Goal: Transaction & Acquisition: Purchase product/service

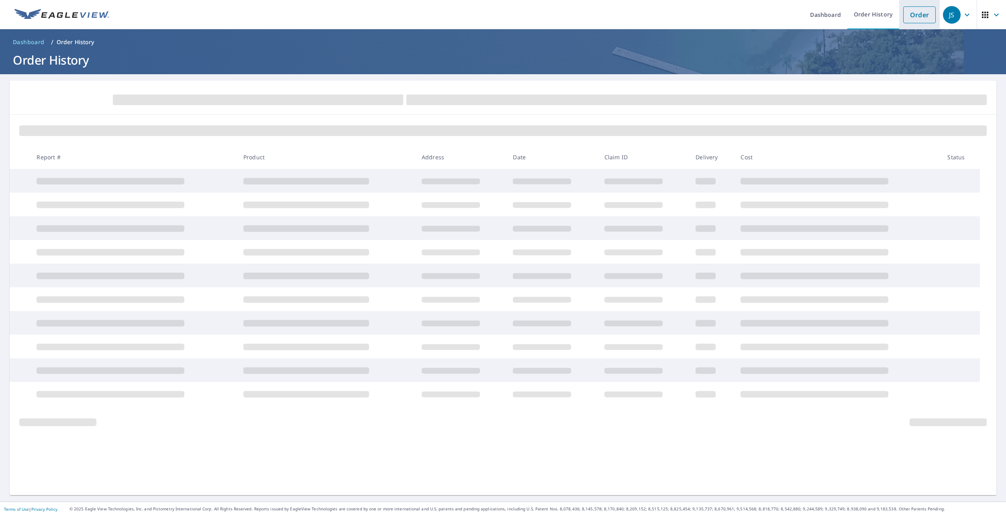
click at [913, 17] on link "Order" at bounding box center [919, 14] width 33 height 17
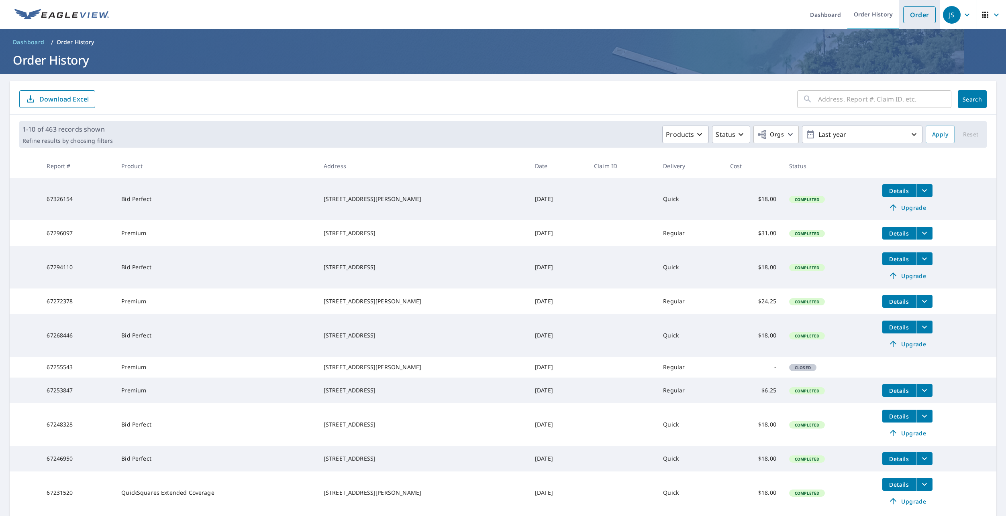
click at [918, 12] on link "Order" at bounding box center [919, 14] width 33 height 17
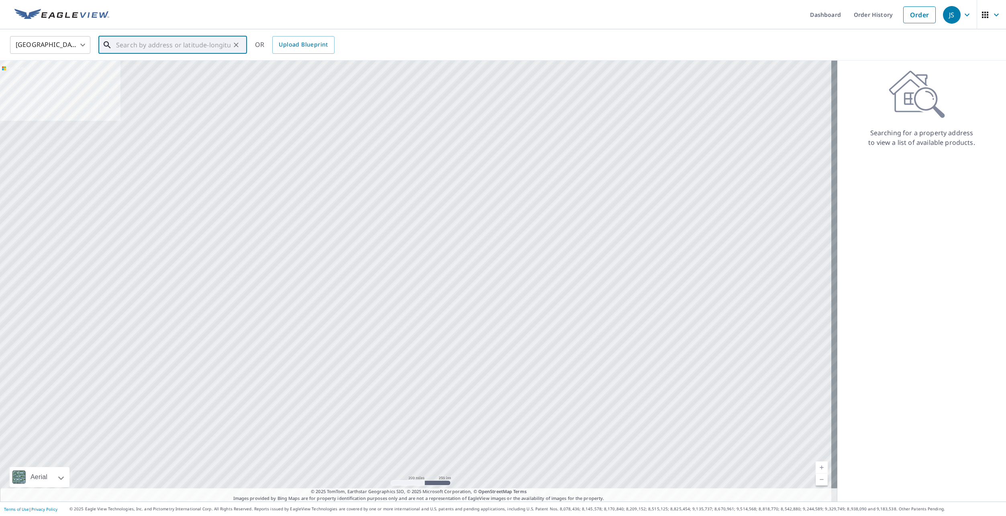
click at [143, 43] on input "text" at bounding box center [173, 45] width 114 height 22
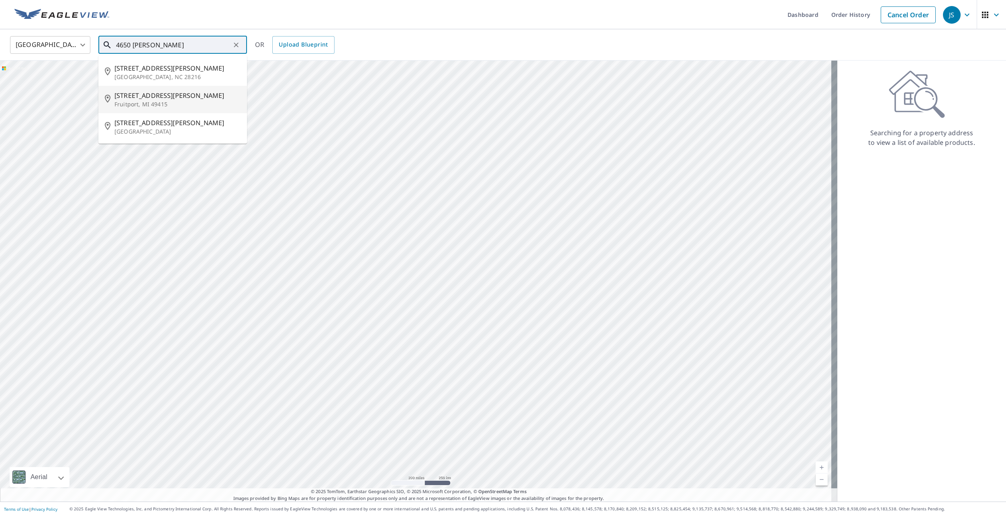
click at [152, 103] on p "Fruitport, MI 49415" at bounding box center [177, 104] width 126 height 8
type input "[STREET_ADDRESS][PERSON_NAME]"
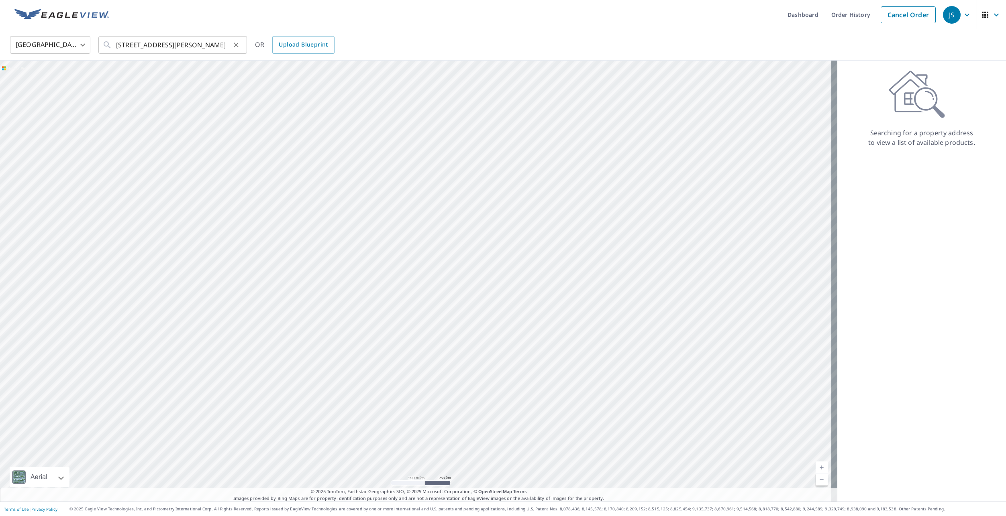
click at [107, 45] on icon at bounding box center [107, 45] width 10 height 10
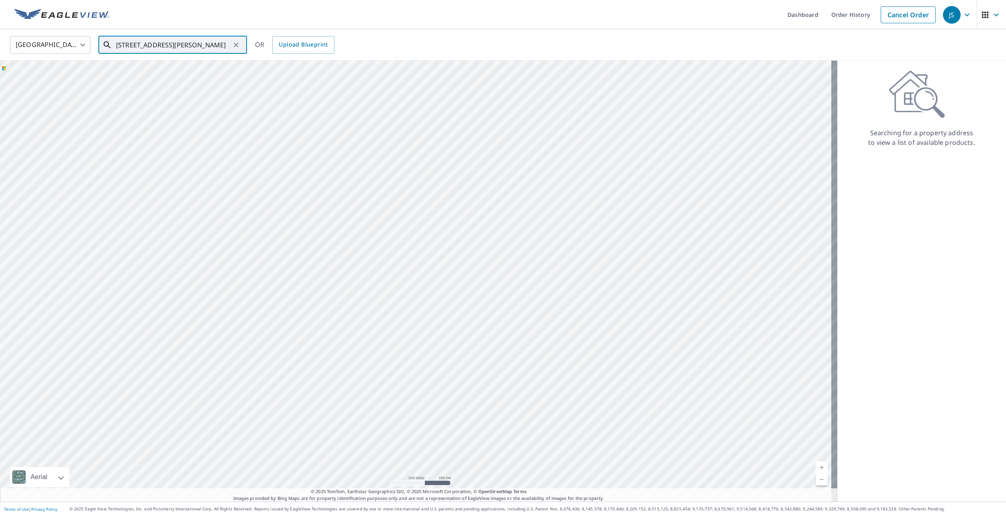
click at [246, 47] on div "4650 Brooks Rd Fruitport, MI 49415 ​" at bounding box center [172, 45] width 149 height 18
click at [249, 45] on div "United States US ​ 4650 Brooks Rd Fruitport, MI 49415 ​ OR Upload Blueprint" at bounding box center [500, 44] width 992 height 19
click at [847, 12] on link "Order History" at bounding box center [851, 14] width 52 height 29
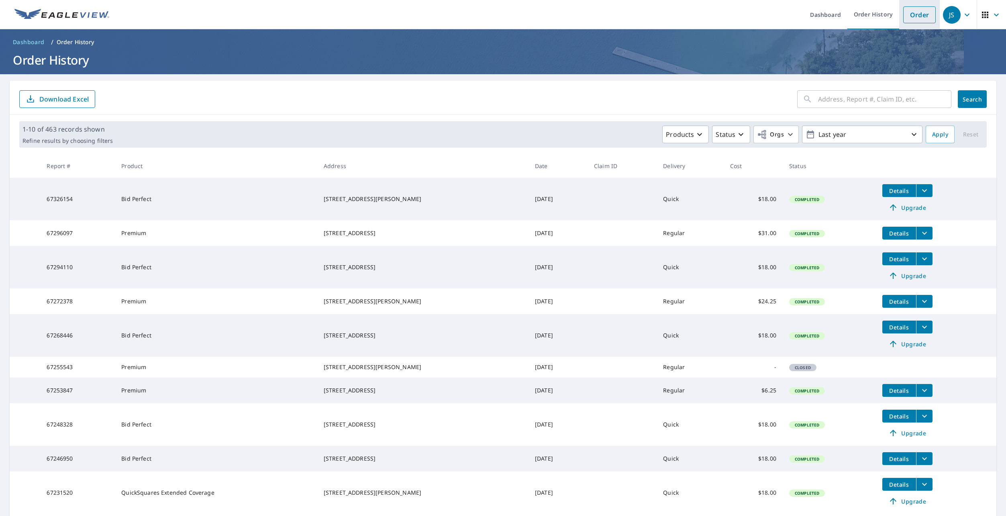
click at [913, 18] on link "Order" at bounding box center [919, 14] width 33 height 17
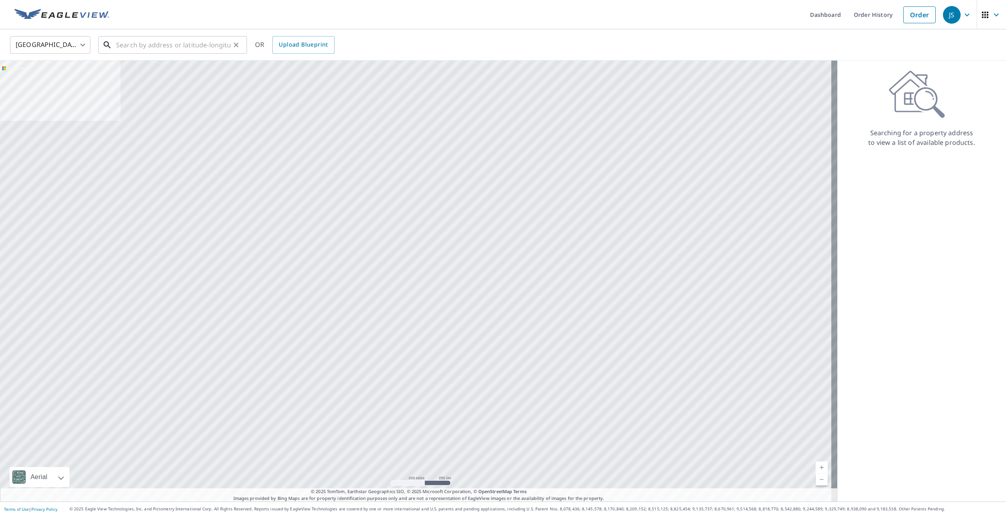
click at [151, 47] on input "text" at bounding box center [173, 45] width 114 height 22
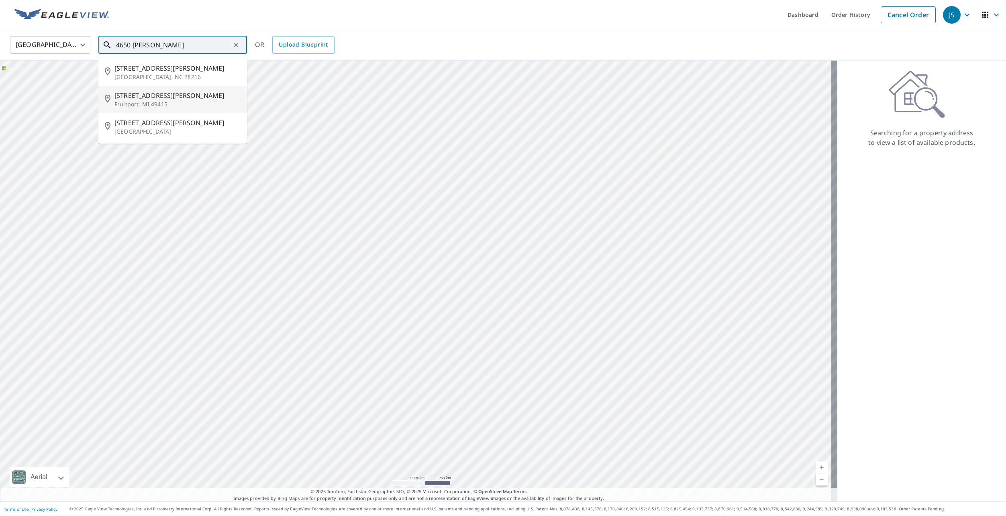
click at [139, 97] on span "[STREET_ADDRESS][PERSON_NAME]" at bounding box center [177, 96] width 126 height 10
type input "[STREET_ADDRESS][PERSON_NAME]"
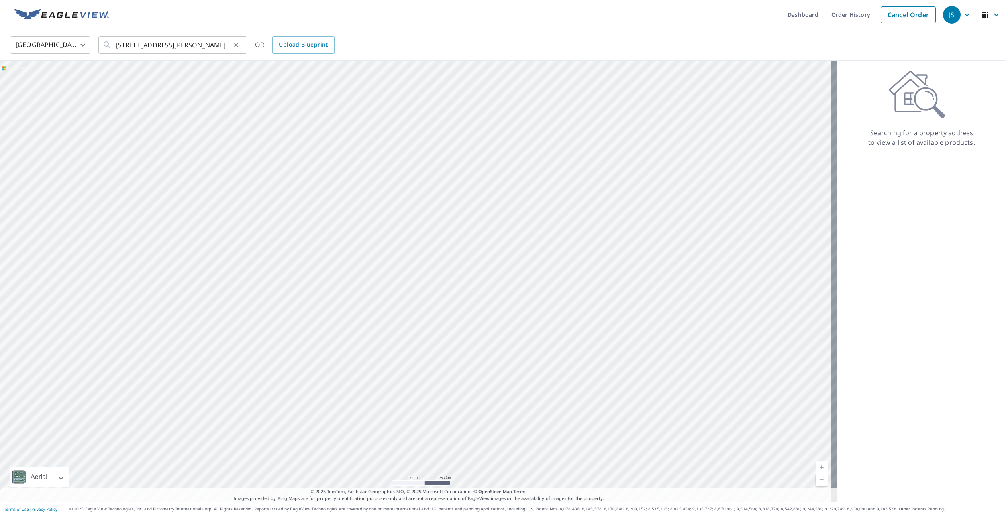
click at [106, 44] on icon at bounding box center [107, 45] width 10 height 10
click at [892, 10] on link "Cancel Order" at bounding box center [907, 14] width 55 height 17
click at [163, 45] on input "text" at bounding box center [173, 45] width 114 height 22
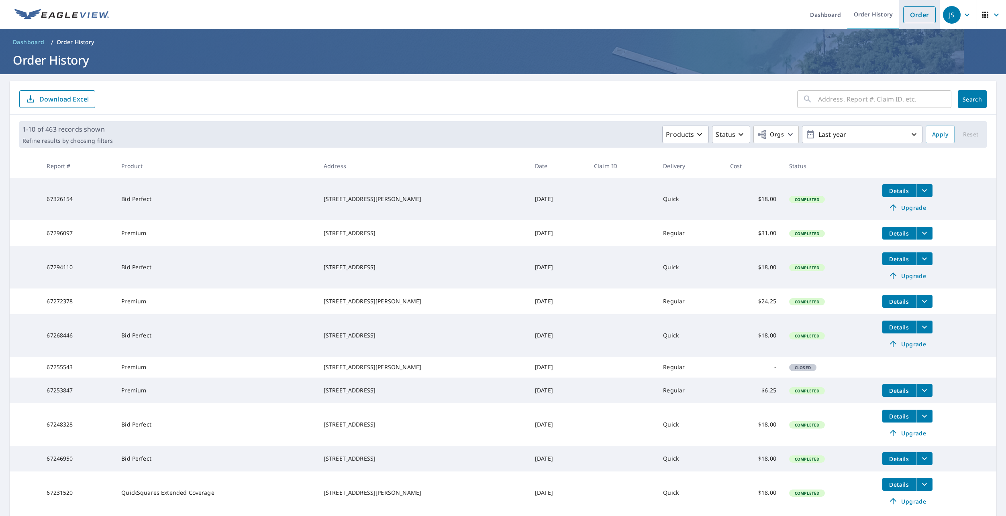
click at [916, 14] on link "Order" at bounding box center [919, 14] width 33 height 17
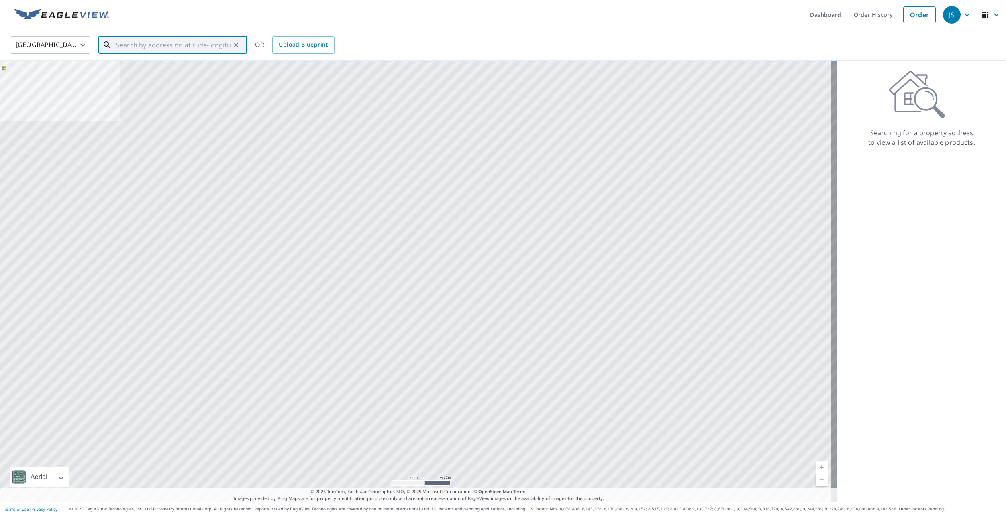
click at [125, 43] on input "text" at bounding box center [173, 45] width 114 height 22
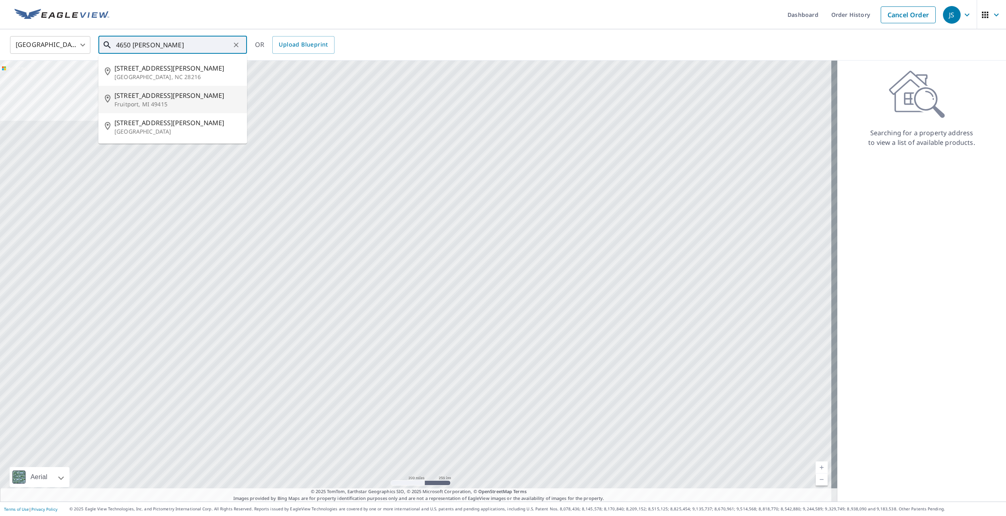
click at [140, 95] on span "[STREET_ADDRESS][PERSON_NAME]" at bounding box center [177, 96] width 126 height 10
type input "[STREET_ADDRESS][PERSON_NAME]"
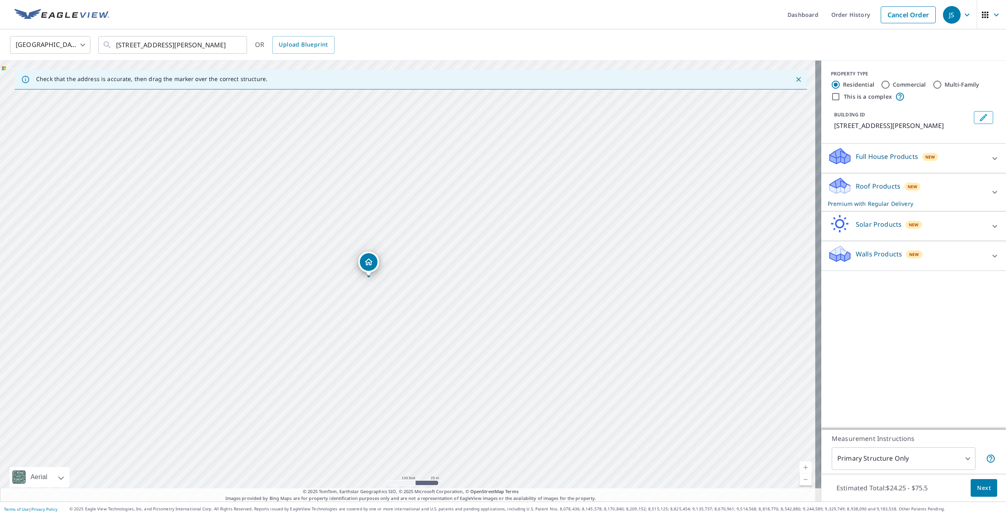
drag, startPoint x: 397, startPoint y: 290, endPoint x: 505, endPoint y: 302, distance: 108.7
click at [505, 302] on div "[STREET_ADDRESS][PERSON_NAME]" at bounding box center [410, 281] width 821 height 441
drag, startPoint x: 491, startPoint y: 307, endPoint x: 647, endPoint y: 293, distance: 156.8
click at [647, 293] on div "[STREET_ADDRESS][PERSON_NAME]" at bounding box center [410, 281] width 821 height 441
click at [857, 185] on p "Roof Products" at bounding box center [877, 186] width 45 height 10
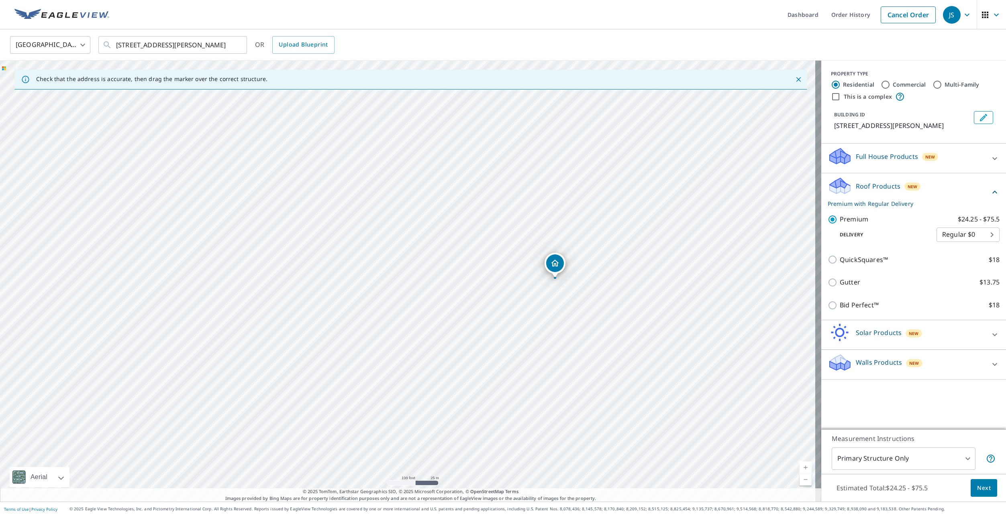
click at [970, 487] on button "Next" at bounding box center [983, 488] width 26 height 18
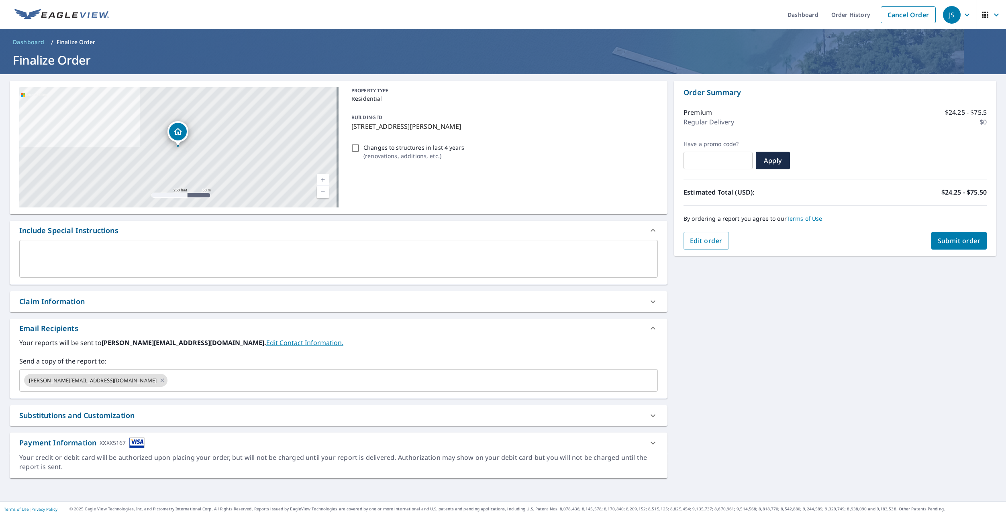
click at [943, 241] on span "Submit order" at bounding box center [958, 240] width 43 height 9
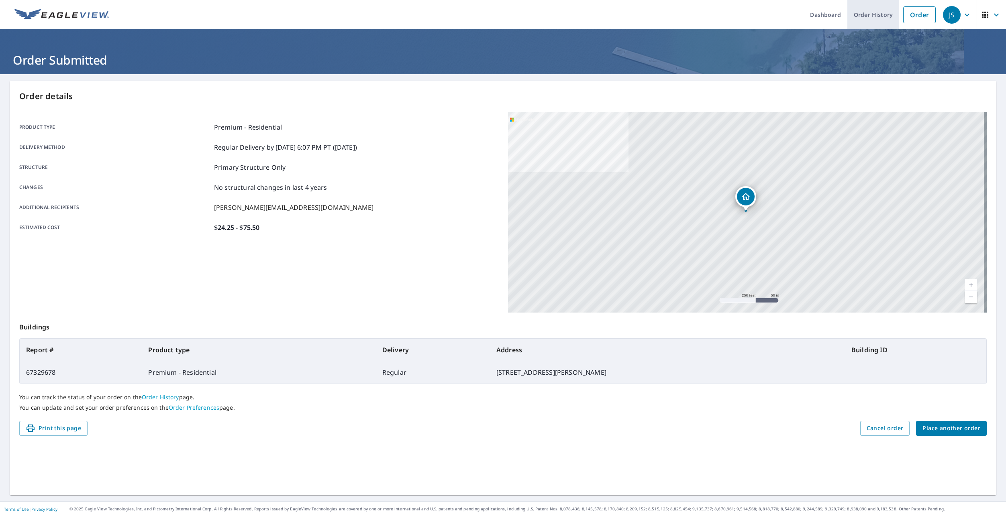
click at [870, 10] on link "Order History" at bounding box center [873, 14] width 52 height 29
